Goal: Transaction & Acquisition: Obtain resource

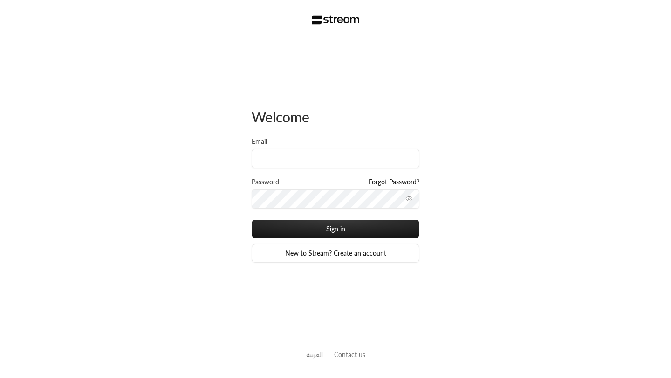
type input "[EMAIL_ADDRESS][DOMAIN_NAME]"
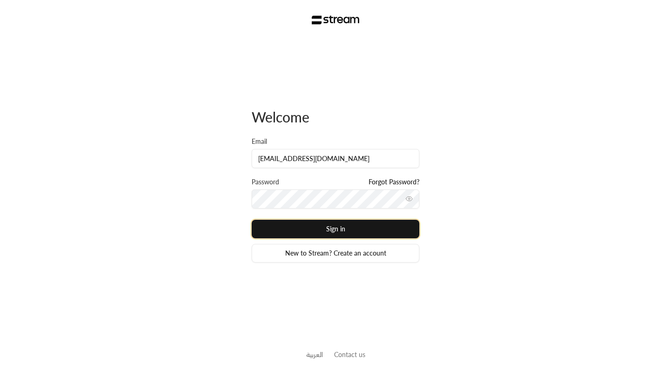
click at [342, 228] on button "Sign in" at bounding box center [336, 229] width 168 height 19
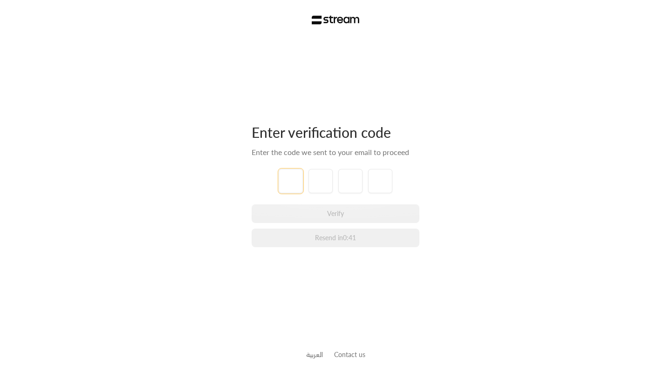
type input "8"
type input "2"
type input "3"
type input "8"
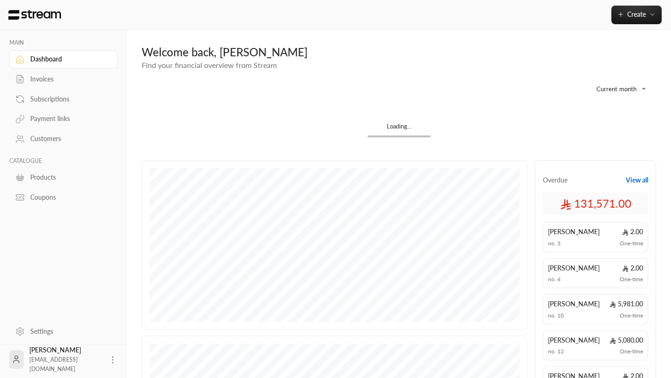
click at [65, 82] on div "Invoices" at bounding box center [67, 79] width 75 height 9
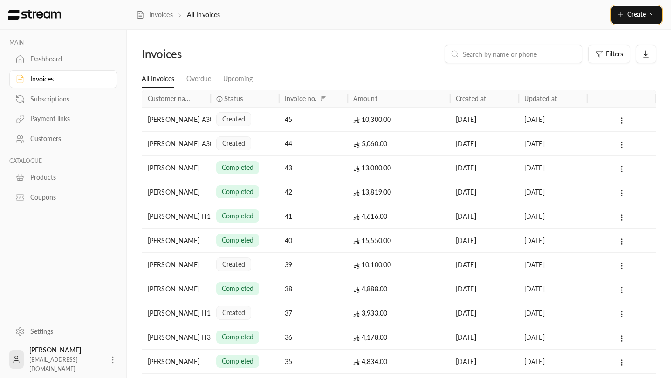
click at [623, 21] on button "Create" at bounding box center [636, 15] width 50 height 19
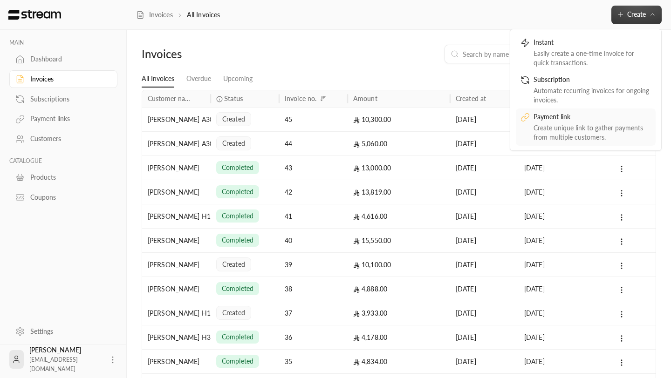
click at [563, 117] on div "Payment link" at bounding box center [592, 117] width 117 height 11
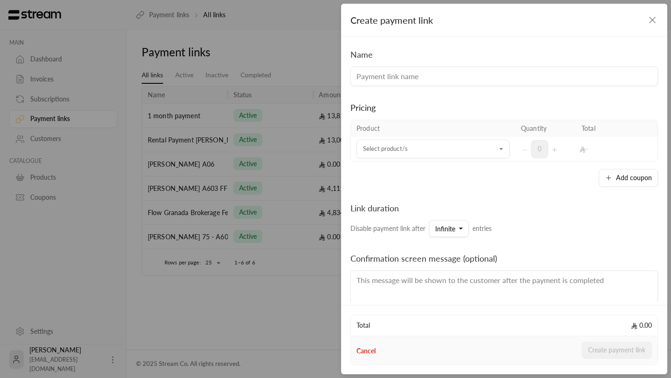
click at [387, 76] on input at bounding box center [504, 77] width 308 height 20
type input "Outstanding Paymemt"
click at [413, 148] on input "Select product/s" at bounding box center [432, 149] width 153 height 16
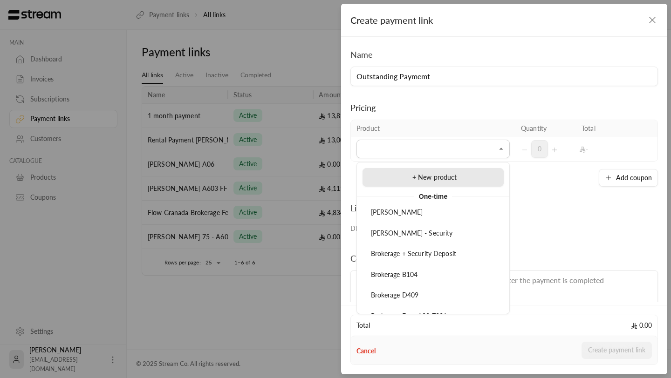
click at [420, 180] on span "+ New product" at bounding box center [434, 177] width 45 height 8
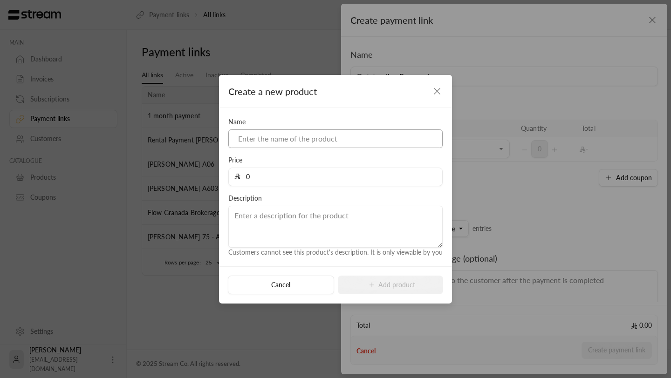
click at [319, 143] on input at bounding box center [335, 139] width 214 height 19
type input "Outstanding payment"
click at [323, 169] on input "0" at bounding box center [338, 177] width 196 height 18
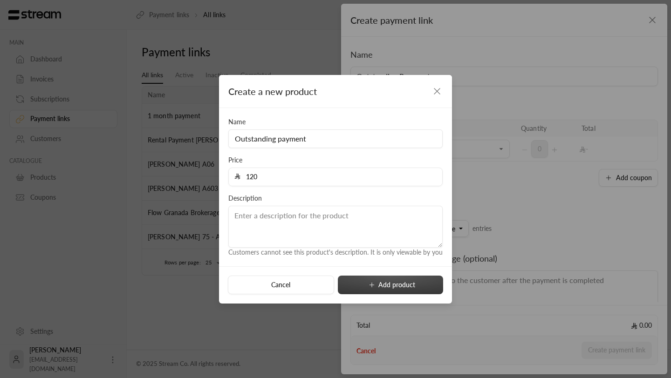
type input "120"
click at [391, 292] on button "Add product" at bounding box center [390, 285] width 105 height 19
type input "0"
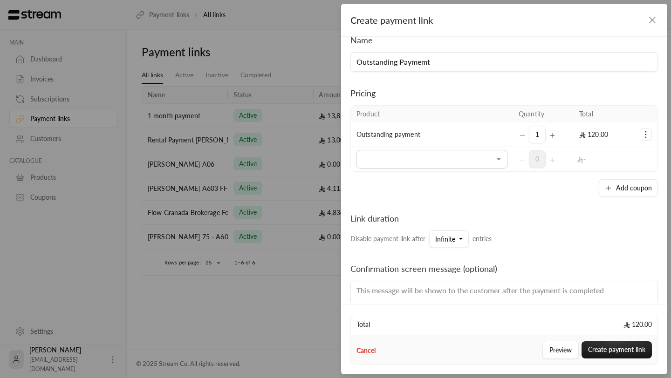
scroll to position [12, 0]
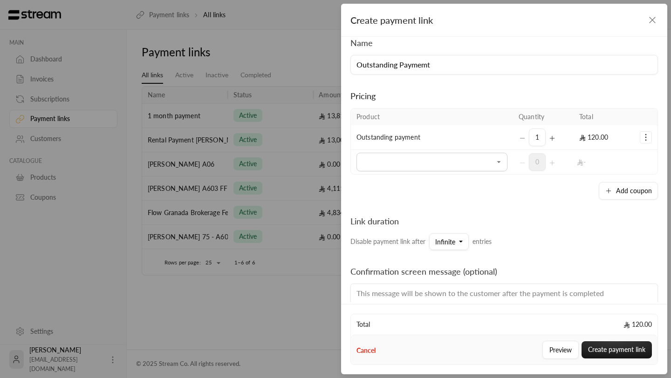
click at [450, 67] on input "Outstanding Paymemt" at bounding box center [504, 65] width 308 height 20
paste input "[PERSON_NAME] [PERSON_NAME]"
click at [431, 66] on input "Outstanding Paymemt [PERSON_NAME] [PERSON_NAME]" at bounding box center [504, 65] width 308 height 20
type input "Outstanding Paymemt -[PERSON_NAME] [PERSON_NAME]"
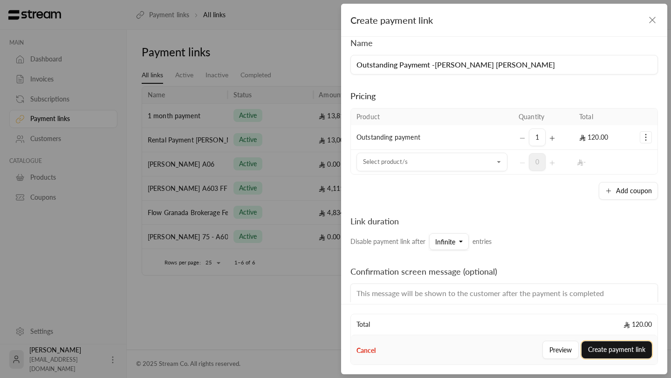
click at [605, 352] on button "Create payment link" at bounding box center [617, 350] width 70 height 17
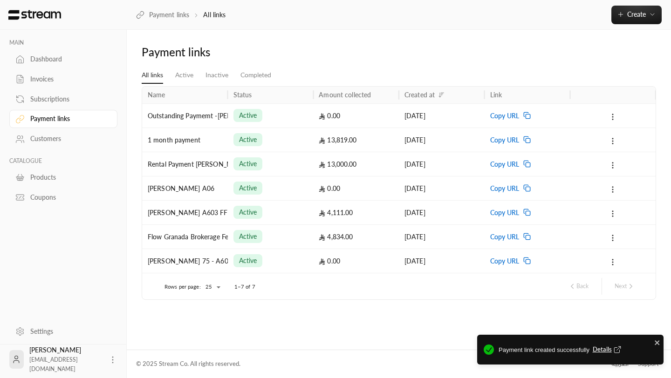
click at [620, 349] on icon "Notifications Alt+T" at bounding box center [617, 350] width 8 height 8
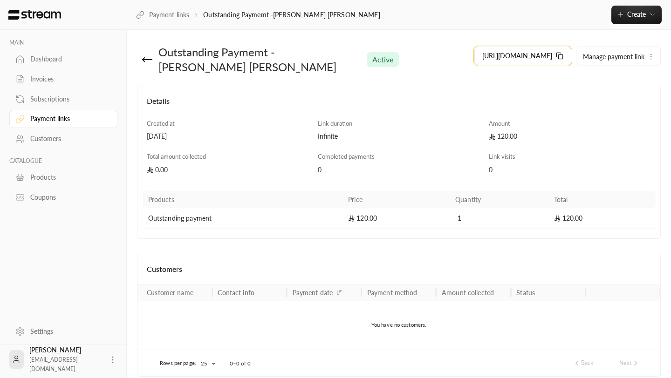
click at [556, 57] on icon at bounding box center [559, 55] width 7 height 7
click at [561, 57] on icon at bounding box center [559, 55] width 7 height 7
click at [57, 84] on link "Invoices" at bounding box center [63, 79] width 108 height 18
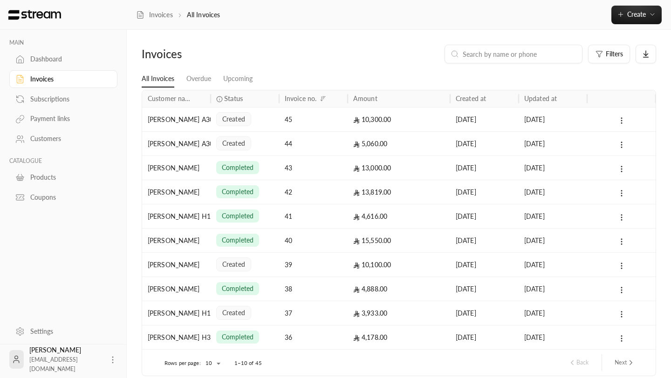
click at [45, 16] on img at bounding box center [34, 15] width 55 height 10
